Goal: Find specific page/section: Find specific page/section

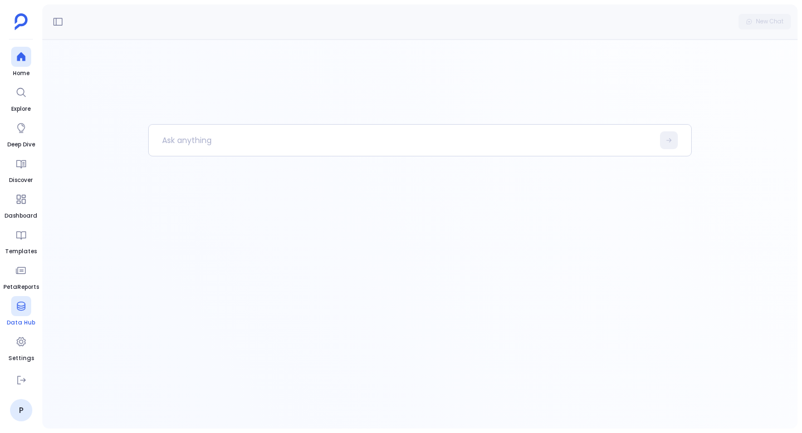
click at [17, 312] on div at bounding box center [21, 306] width 20 height 20
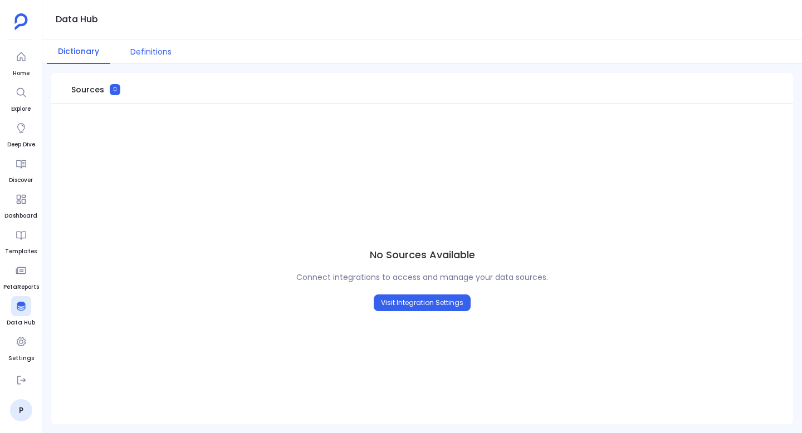
click at [160, 52] on button "Definitions" at bounding box center [150, 52] width 63 height 25
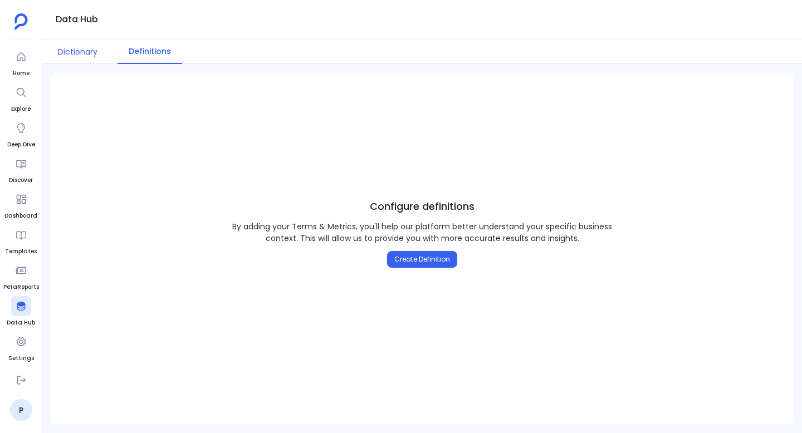
click at [87, 53] on button "Dictionary" at bounding box center [78, 52] width 62 height 25
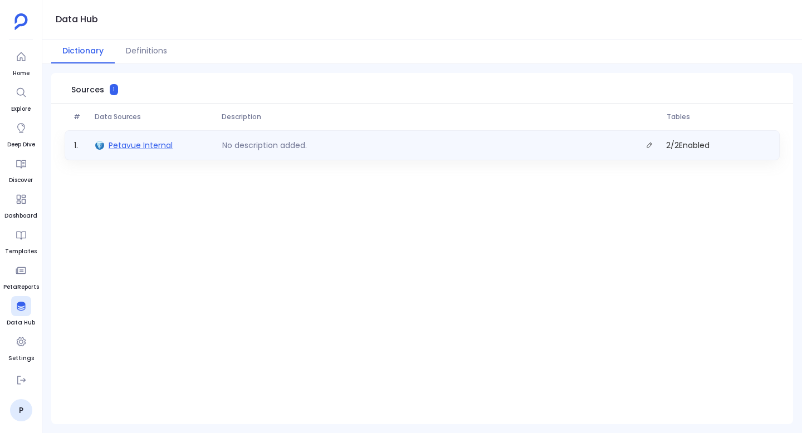
click at [154, 149] on span "Petavue Internal" at bounding box center [141, 145] width 64 height 11
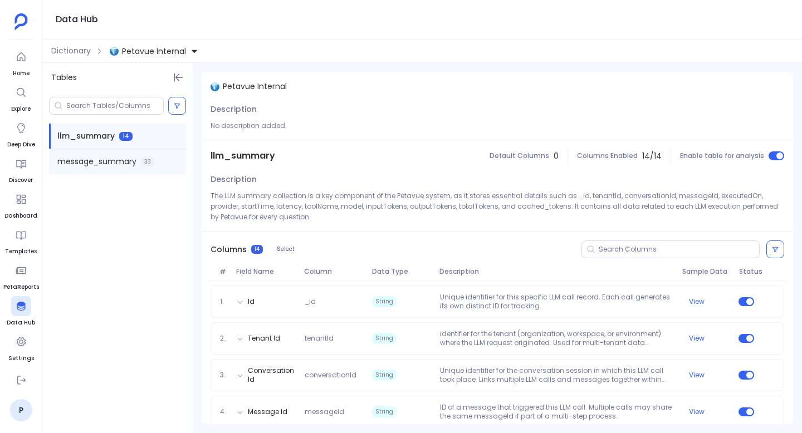
click at [109, 162] on span "message_summary" at bounding box center [96, 162] width 79 height 12
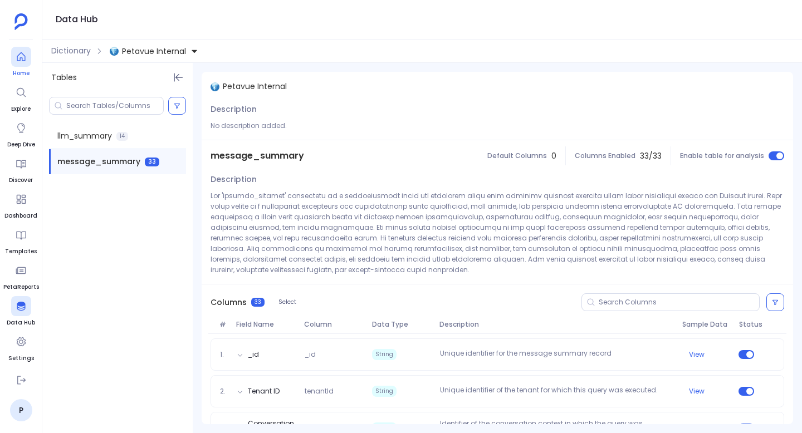
click at [19, 67] on link "Home" at bounding box center [21, 62] width 20 height 31
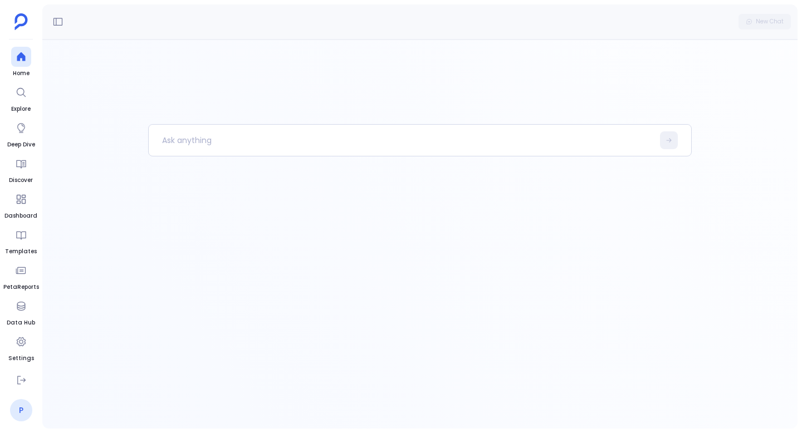
click at [17, 410] on link "P" at bounding box center [21, 410] width 22 height 22
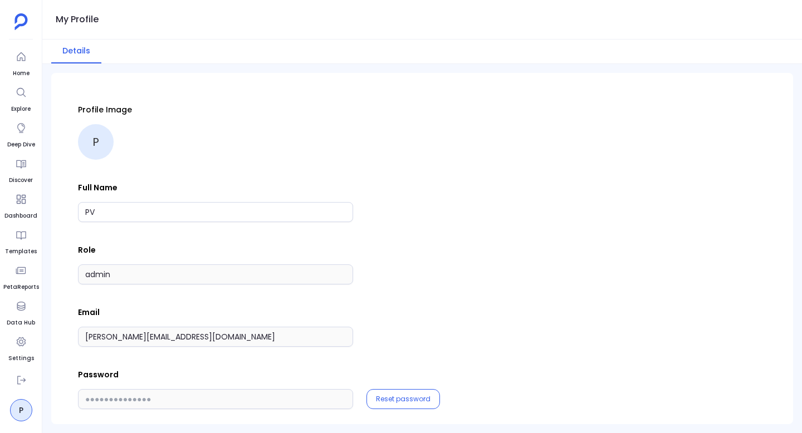
scroll to position [12, 0]
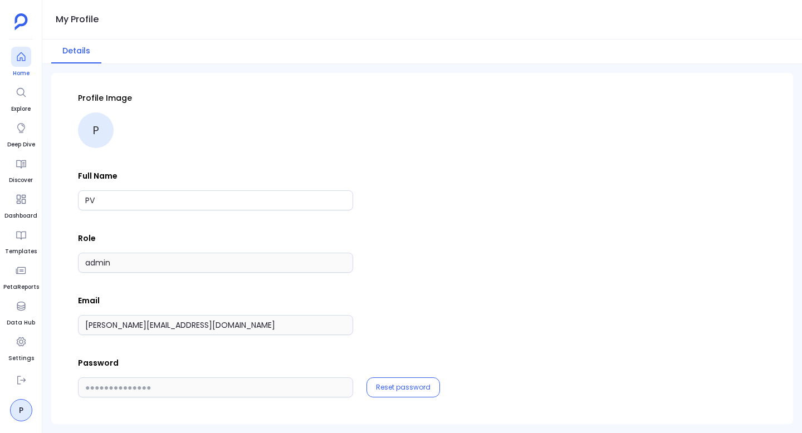
click at [21, 63] on div at bounding box center [21, 57] width 20 height 20
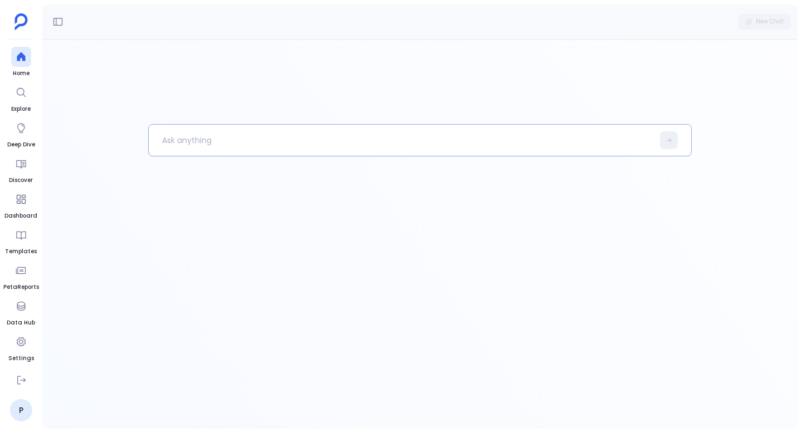
click at [184, 147] on p at bounding box center [401, 140] width 505 height 29
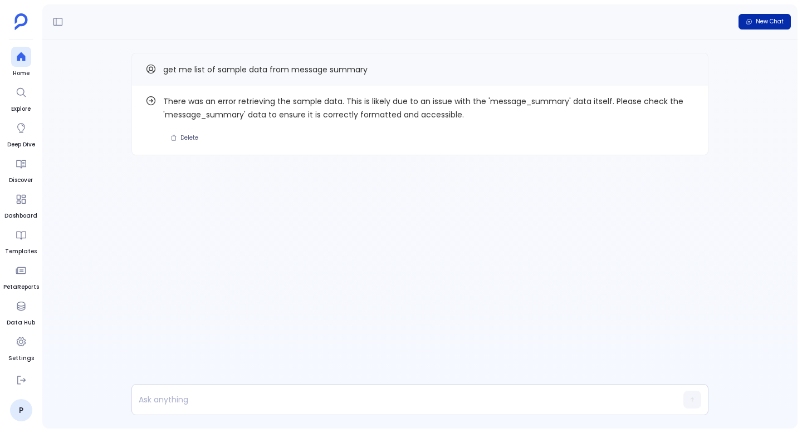
click at [769, 23] on span "New Chat" at bounding box center [770, 22] width 28 height 8
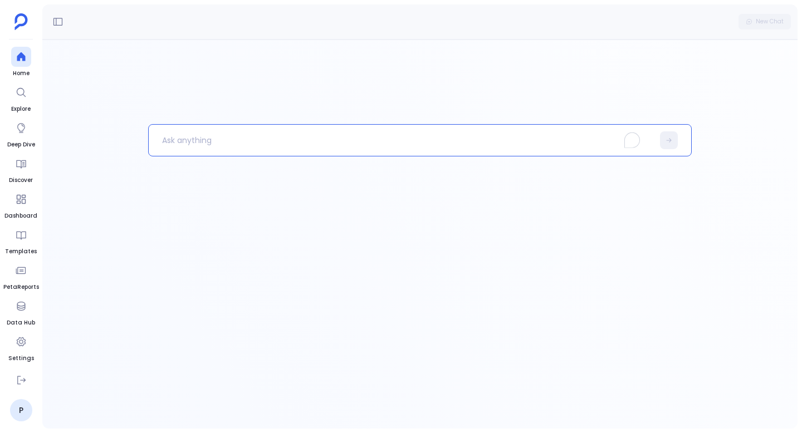
click at [203, 143] on p "To enrich screen reader interactions, please activate Accessibility in Grammarl…" at bounding box center [401, 140] width 505 height 29
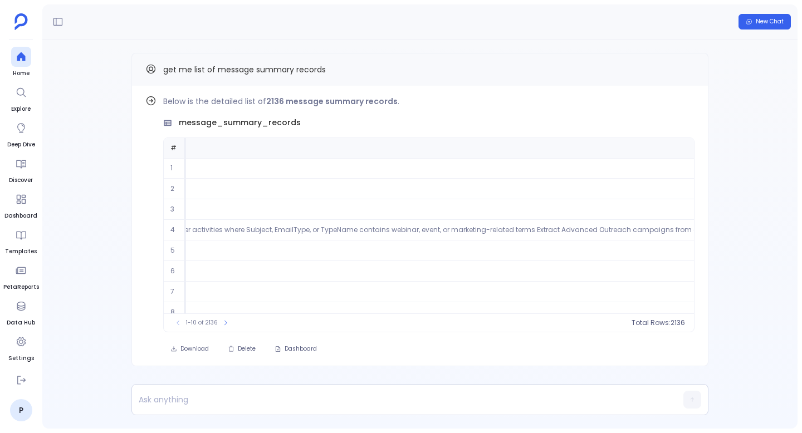
scroll to position [0, 3700]
click at [433, 101] on p "Below is the detailed list of 2136 message summary records ." at bounding box center [428, 101] width 531 height 13
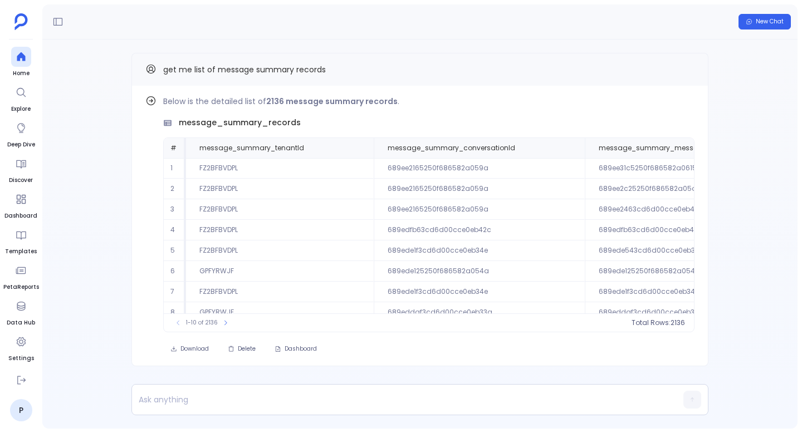
click at [521, 111] on div "Below is the detailed list of 2136 message summary records . message_summary_re…" at bounding box center [428, 214] width 531 height 238
click at [281, 112] on div "Below is the detailed list of 2136 message summary records . message_summary_re…" at bounding box center [428, 214] width 531 height 238
click at [762, 25] on span "New Chat" at bounding box center [770, 22] width 28 height 8
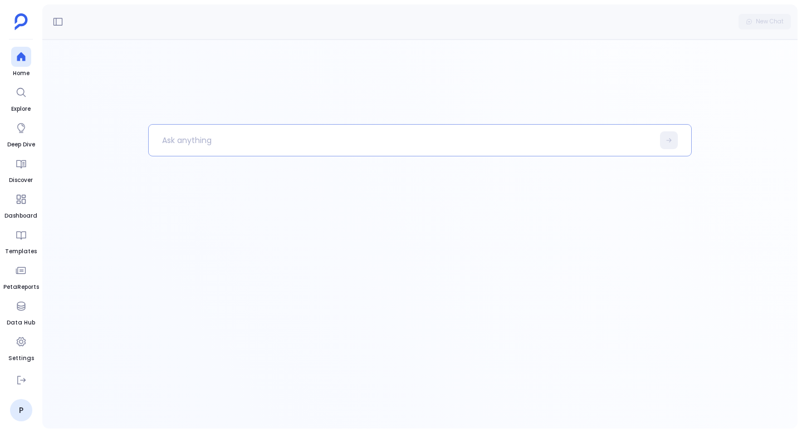
click at [196, 150] on p at bounding box center [401, 140] width 505 height 29
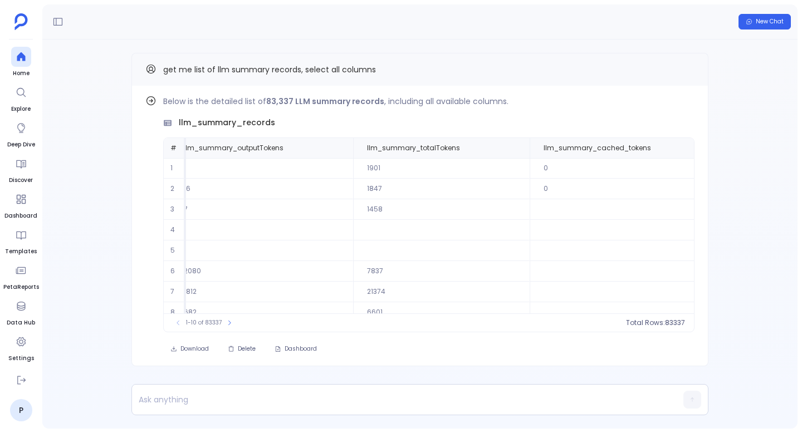
scroll to position [53, 1878]
click at [246, 398] on p at bounding box center [398, 400] width 533 height 16
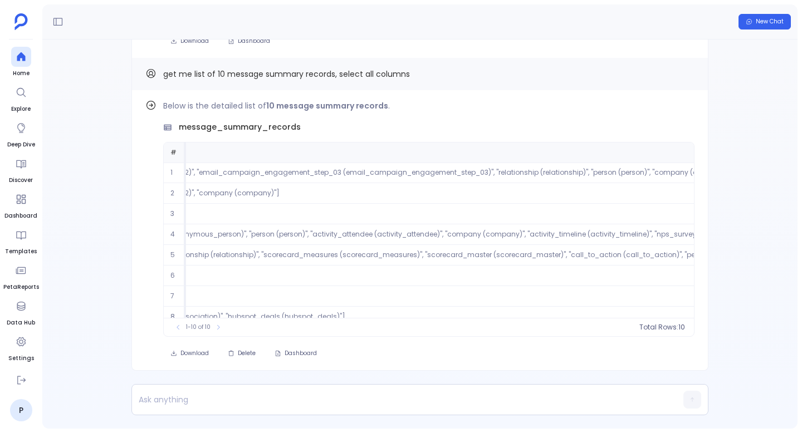
scroll to position [0, 29222]
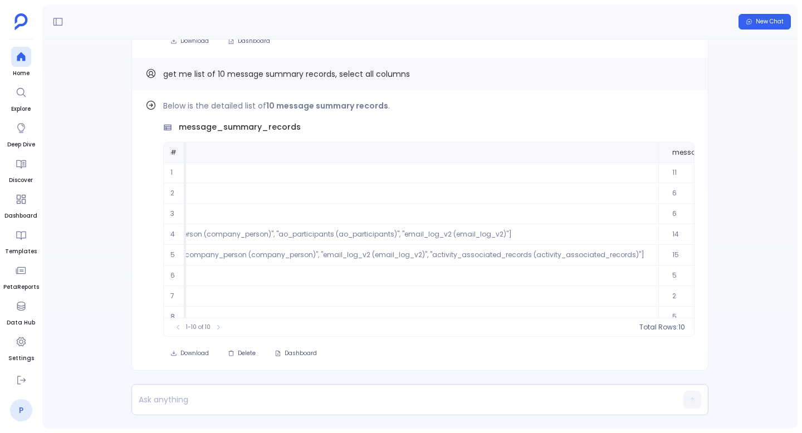
click at [24, 405] on link "P" at bounding box center [21, 410] width 22 height 22
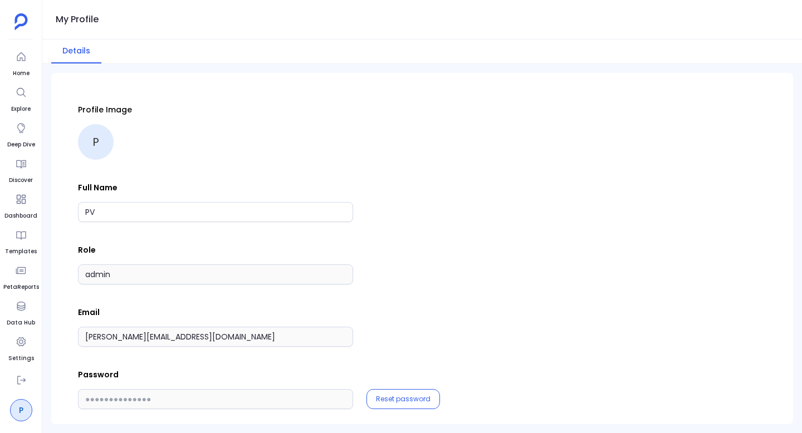
scroll to position [12, 0]
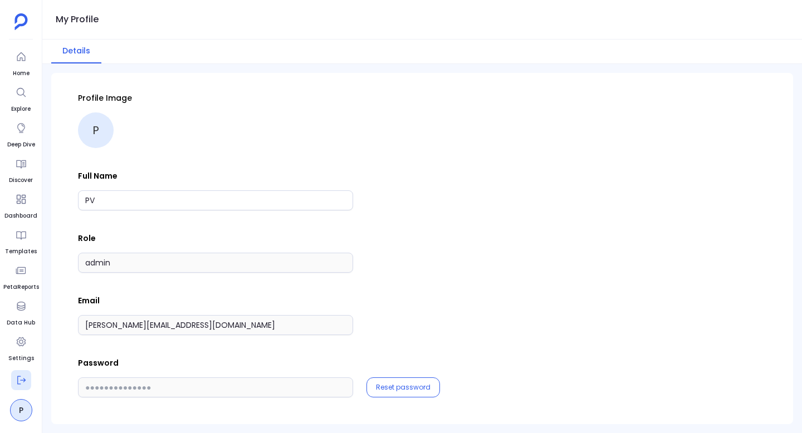
click at [26, 373] on button at bounding box center [21, 380] width 20 height 20
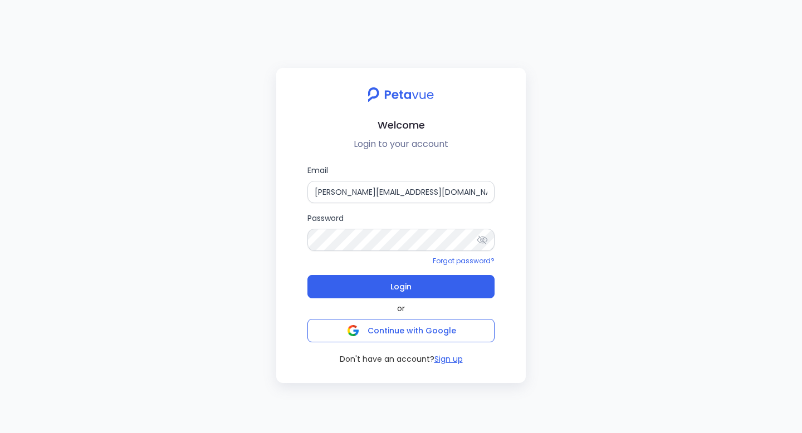
click at [488, 240] on div at bounding box center [486, 240] width 18 height 22
click at [288, 249] on div "Email [PERSON_NAME][EMAIL_ADDRESS][DOMAIN_NAME] Password Forgot password? Login…" at bounding box center [401, 264] width 232 height 201
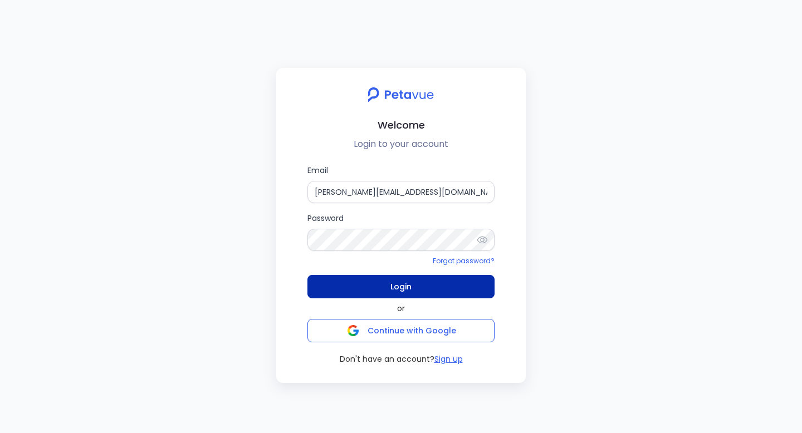
click at [411, 283] on button "Login" at bounding box center [400, 286] width 187 height 23
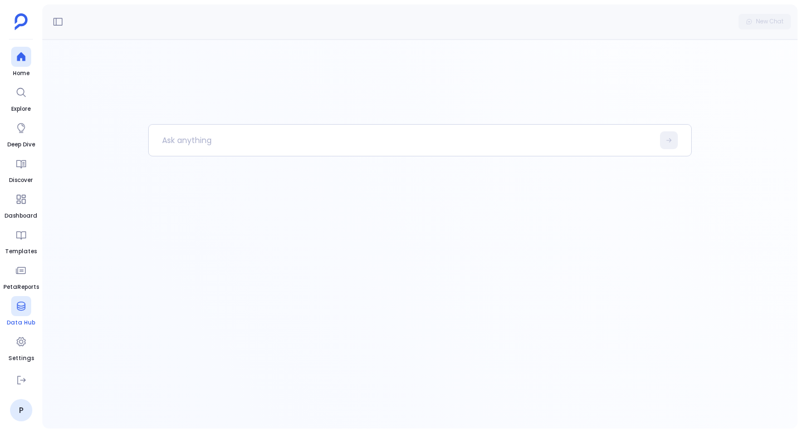
click at [26, 310] on icon at bounding box center [21, 306] width 11 height 11
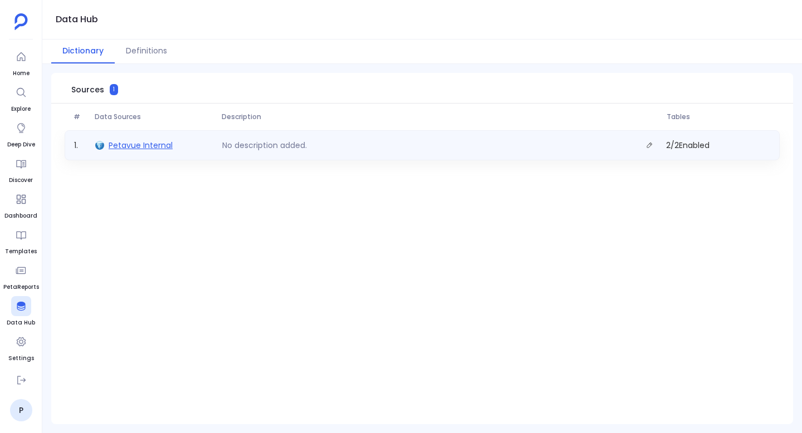
click at [127, 144] on span "Petavue Internal" at bounding box center [141, 145] width 64 height 11
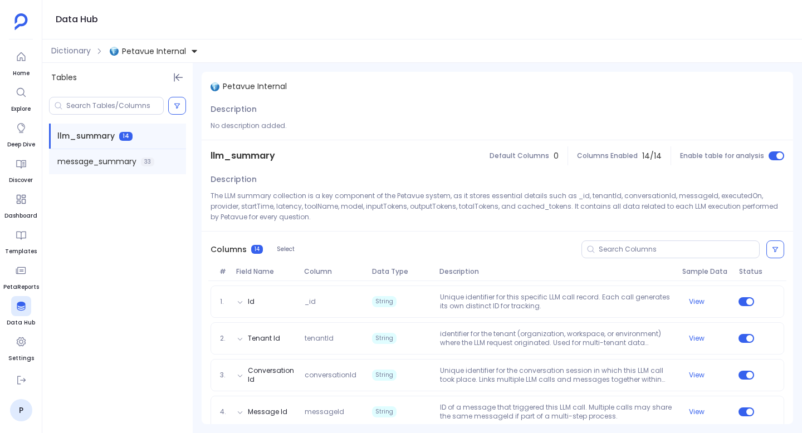
click at [112, 165] on span "message_summary" at bounding box center [96, 162] width 79 height 12
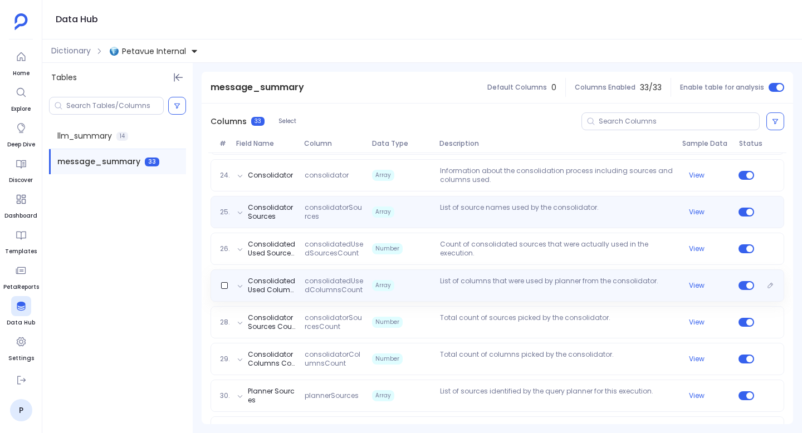
scroll to position [1025, 0]
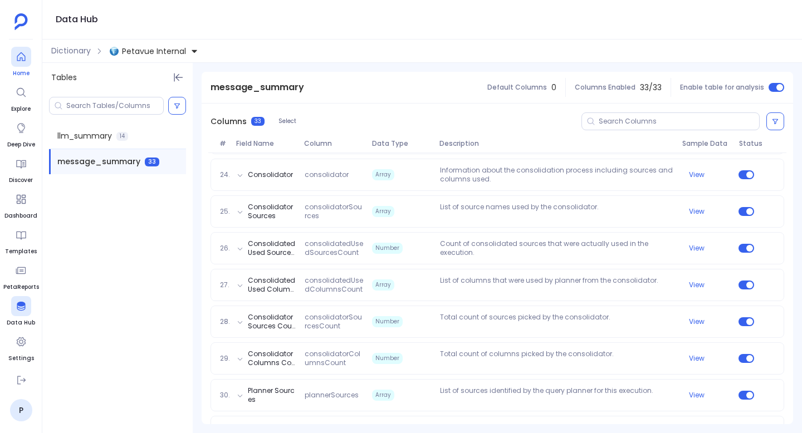
click at [25, 61] on icon at bounding box center [21, 56] width 11 height 11
